Goal: Task Accomplishment & Management: Use online tool/utility

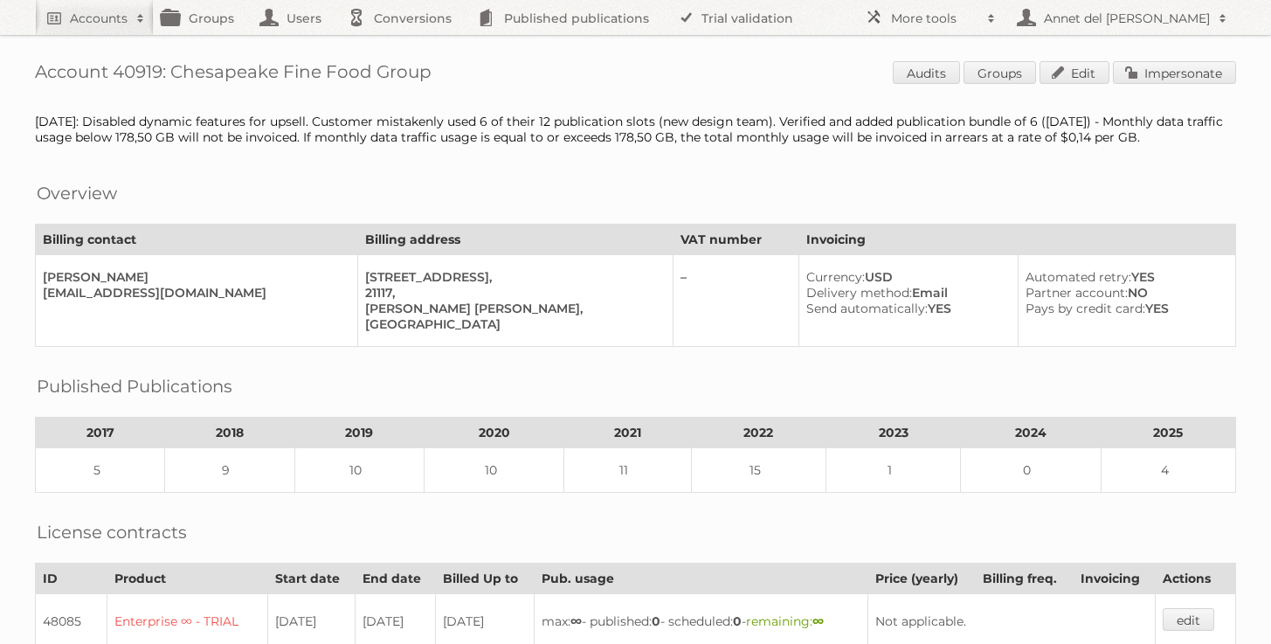
click at [156, 75] on h1 "Account 40919: Chesapeake Fine Food Group Audits Groups Edit Impersonate" at bounding box center [635, 74] width 1201 height 26
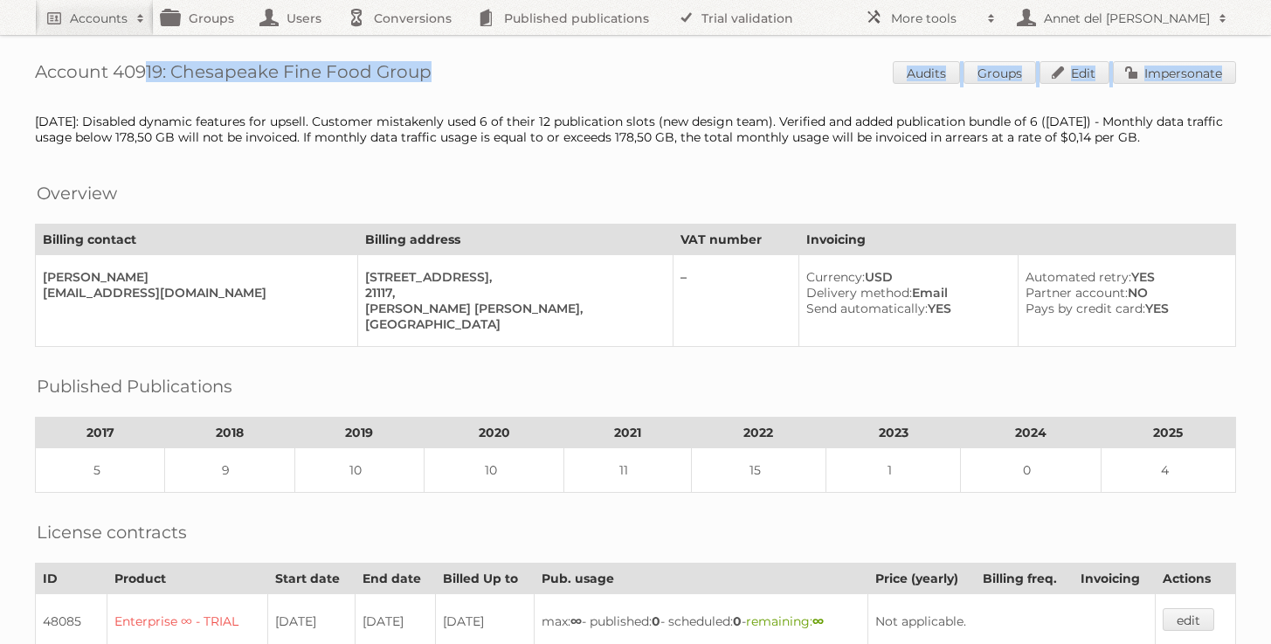
drag, startPoint x: 116, startPoint y: 68, endPoint x: 482, endPoint y: 100, distance: 367.5
copy div "40919: Chesapeake Fine Food Group Audits Groups Edit Impersonate"
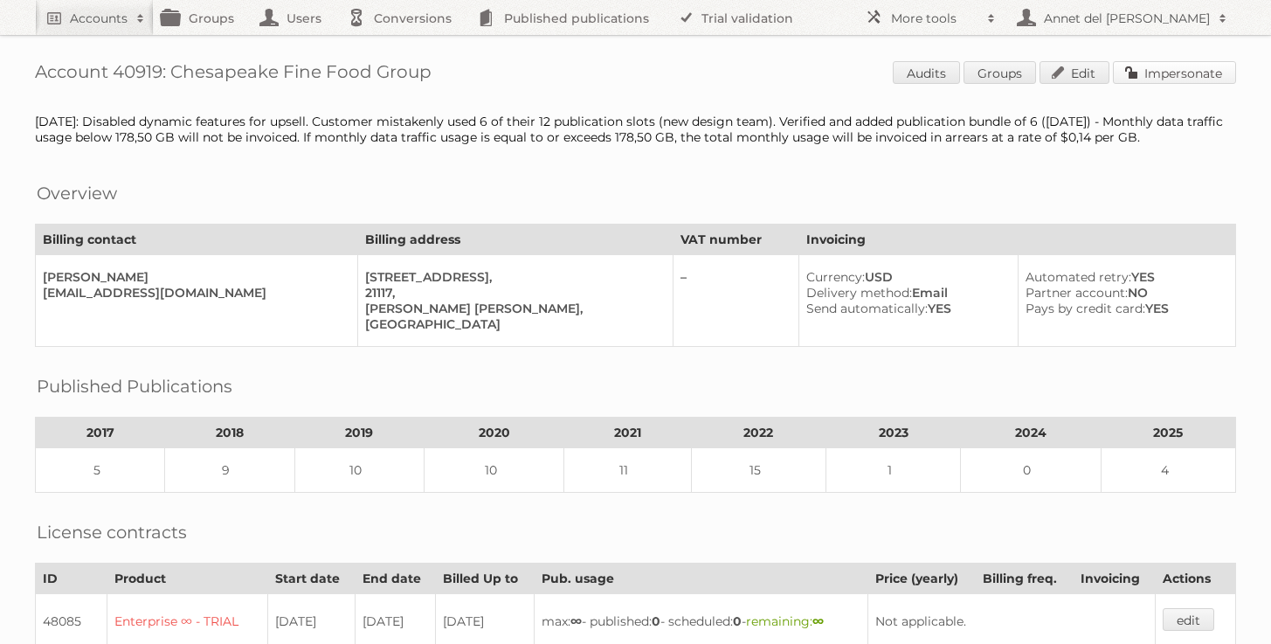
click at [1215, 80] on link "Impersonate" at bounding box center [1174, 72] width 123 height 23
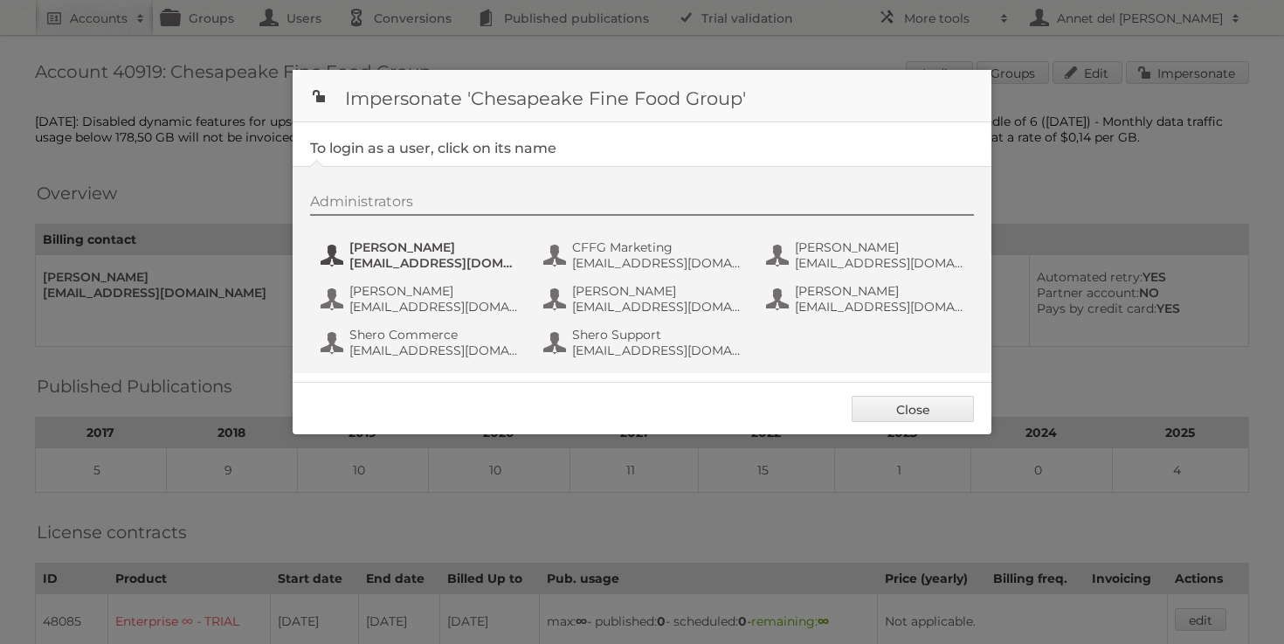
click at [499, 259] on span "[EMAIL_ADDRESS][DOMAIN_NAME]" at bounding box center [435, 263] width 170 height 16
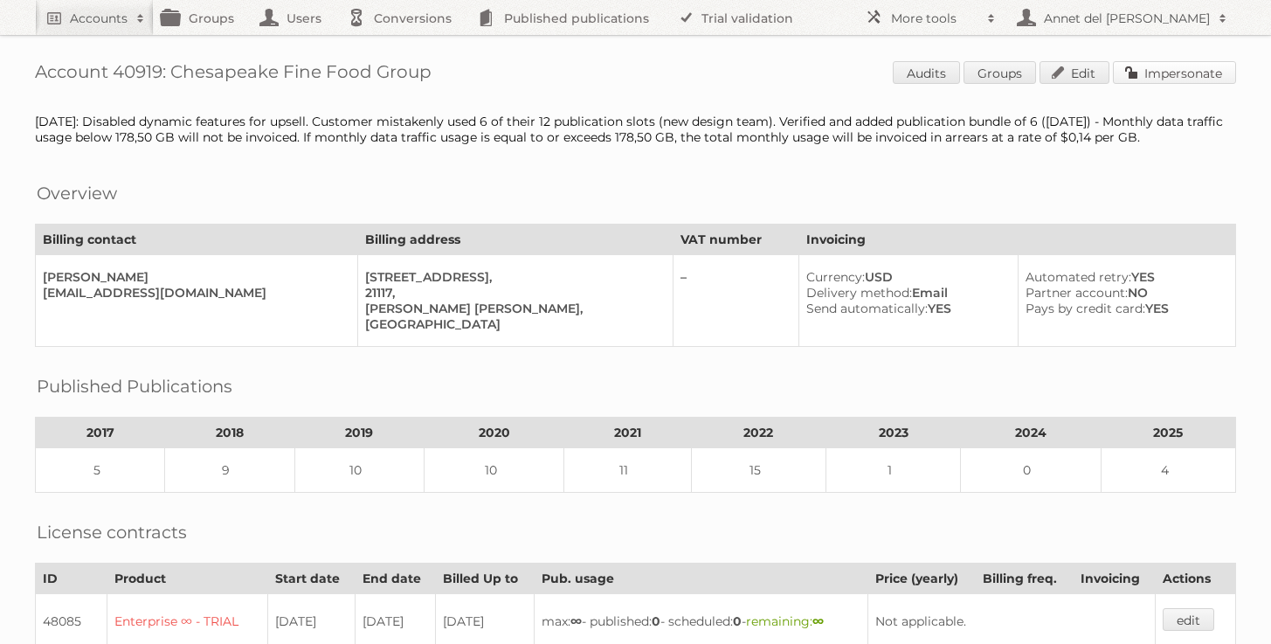
click at [1181, 69] on link "Impersonate" at bounding box center [1174, 72] width 123 height 23
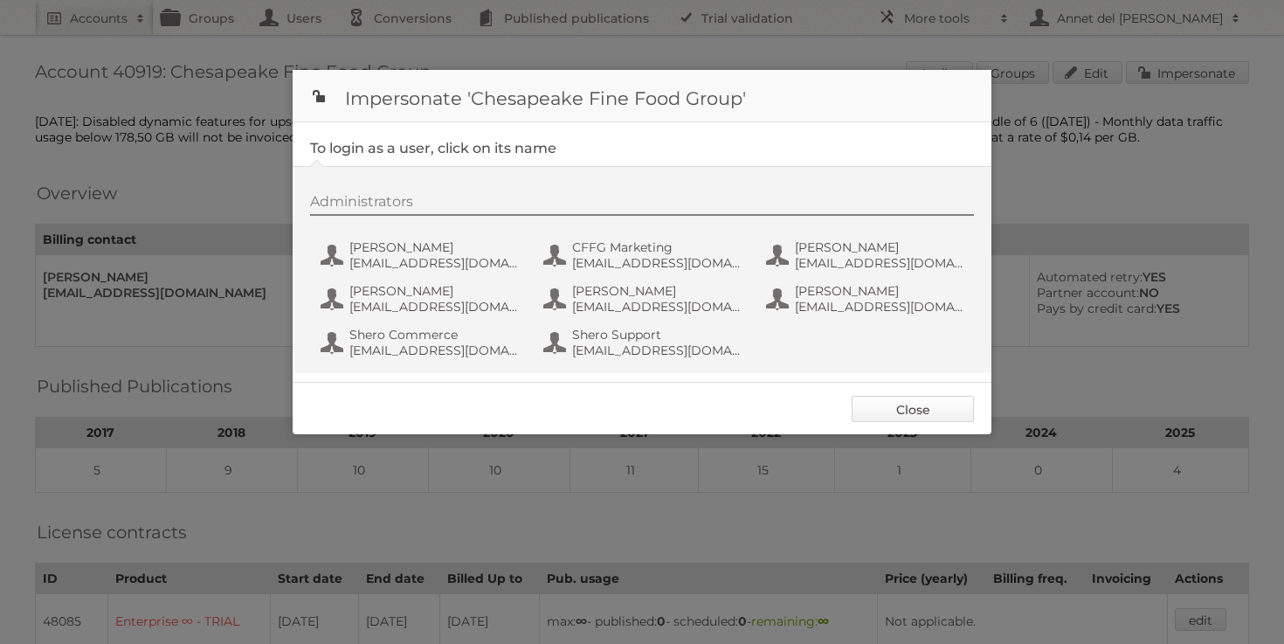
click at [896, 403] on link "Close" at bounding box center [913, 409] width 122 height 26
